Goal: Task Accomplishment & Management: Manage account settings

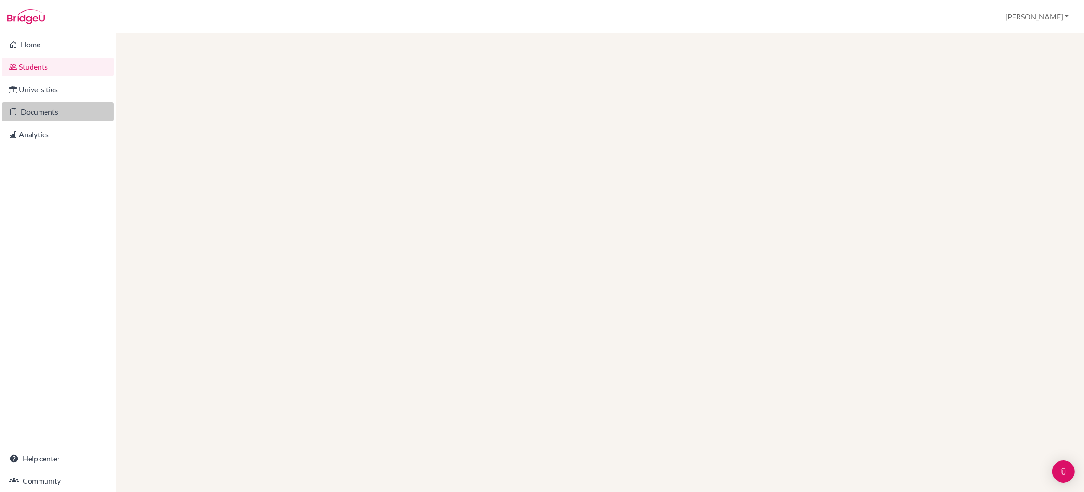
click at [38, 111] on link "Documents" at bounding box center [58, 112] width 112 height 19
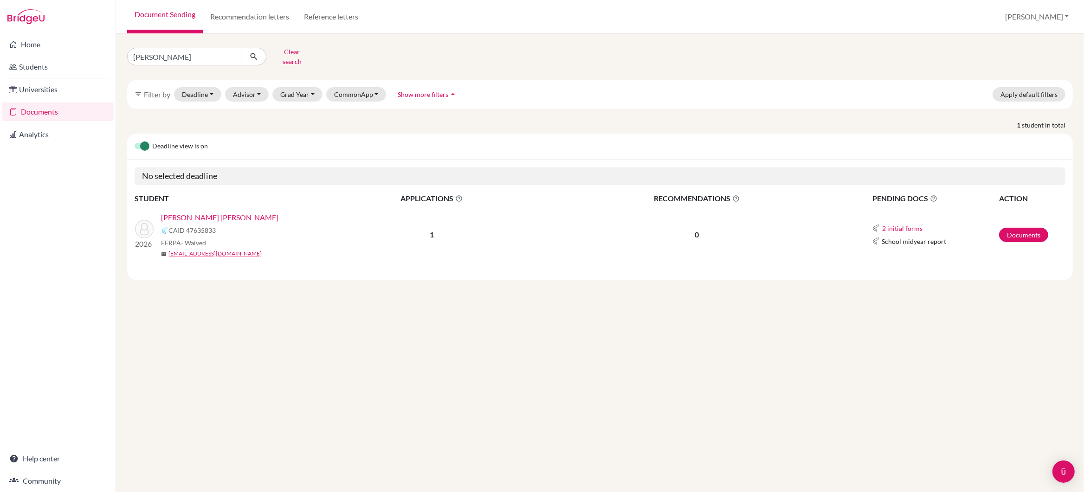
click at [220, 212] on link "[PERSON_NAME] [PERSON_NAME]" at bounding box center [219, 217] width 117 height 11
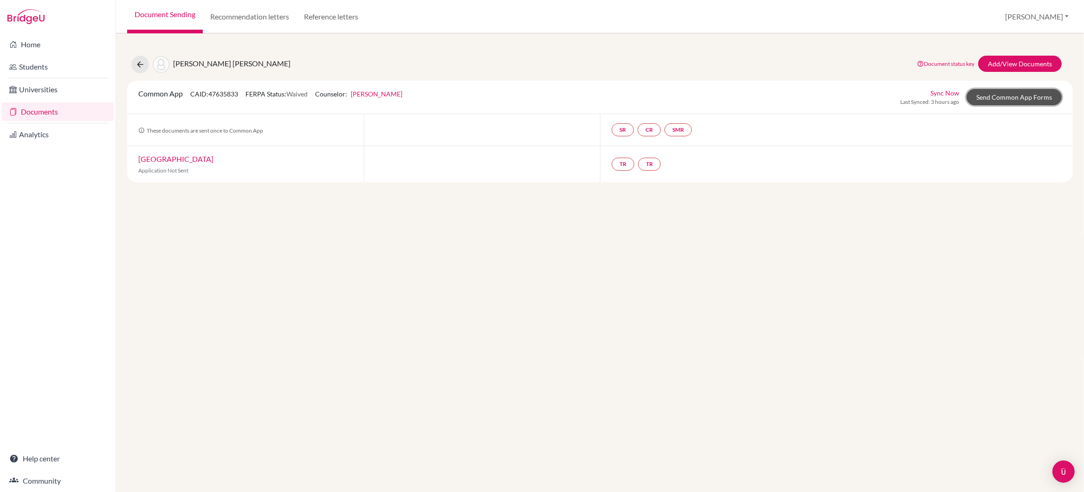
click at [985, 98] on link "Send Common App Forms" at bounding box center [1014, 97] width 95 height 16
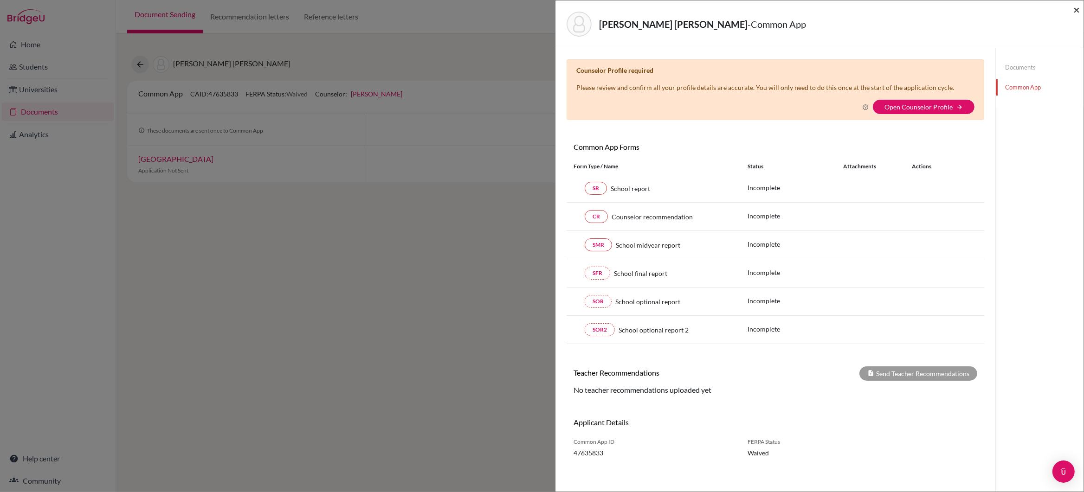
click at [1075, 8] on span "×" at bounding box center [1076, 9] width 6 height 13
